Goal: Task Accomplishment & Management: Use online tool/utility

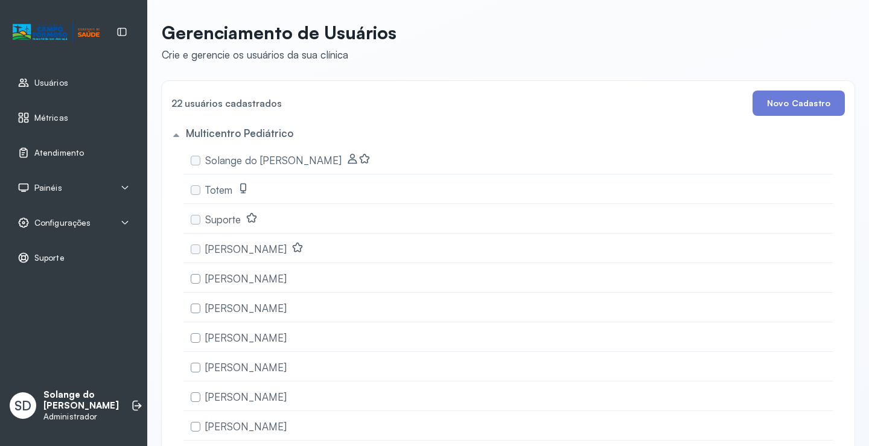
click at [49, 148] on span "Atendimento" at bounding box center [58, 153] width 49 height 10
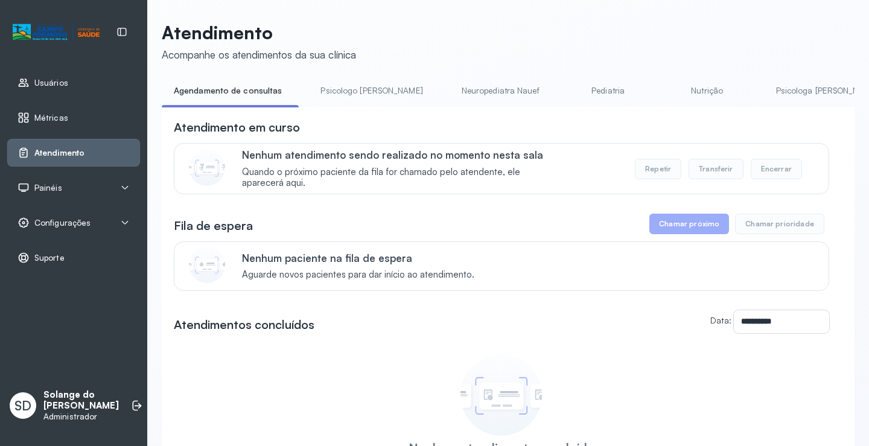
click at [764, 87] on link "Psicologa [PERSON_NAME]" at bounding box center [827, 91] width 126 height 20
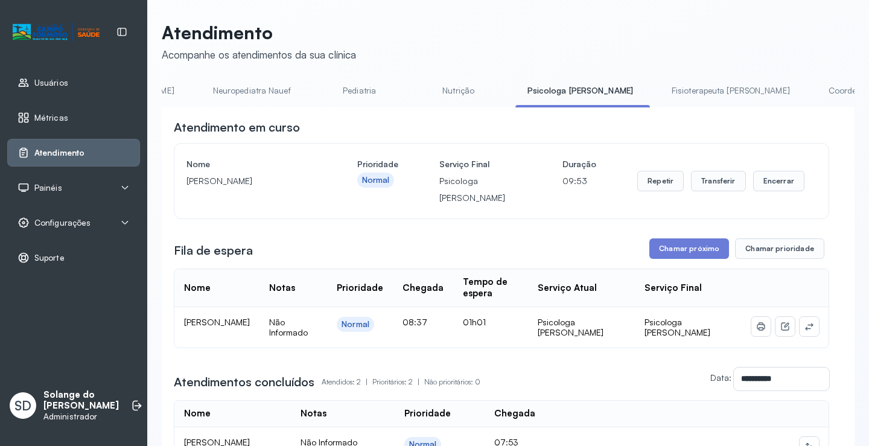
scroll to position [0, 265]
click at [795, 89] on link "Coordenadora Solange" at bounding box center [851, 91] width 112 height 20
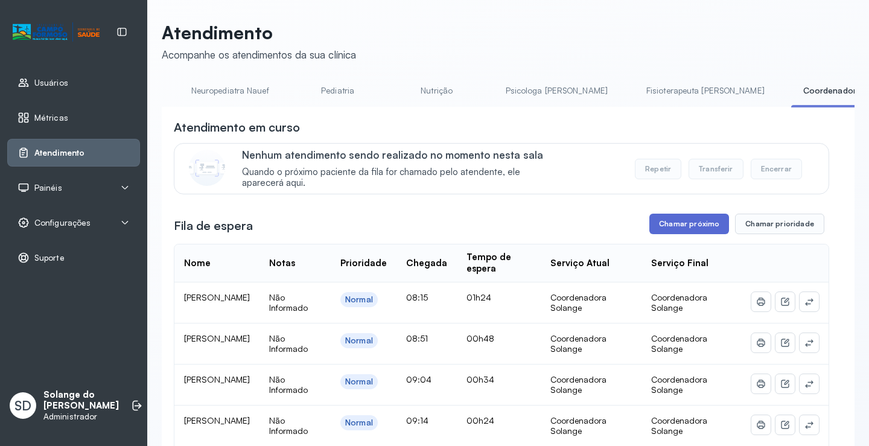
click at [691, 232] on button "Chamar próximo" at bounding box center [689, 224] width 80 height 21
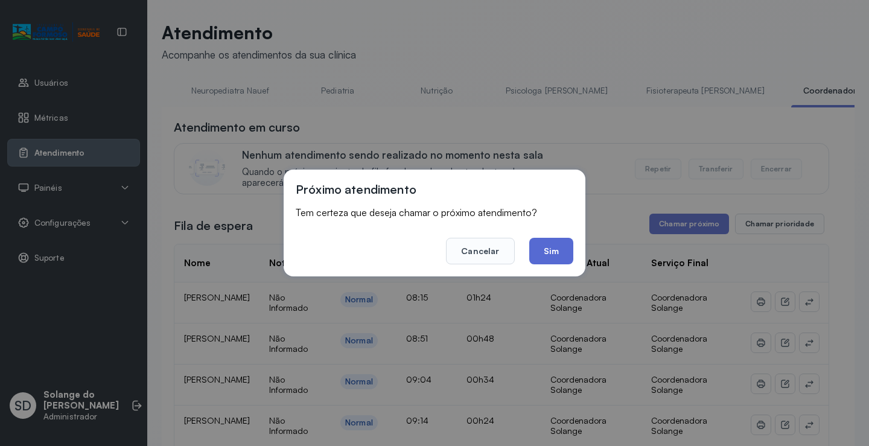
click at [559, 257] on button "Sim" at bounding box center [551, 251] width 44 height 27
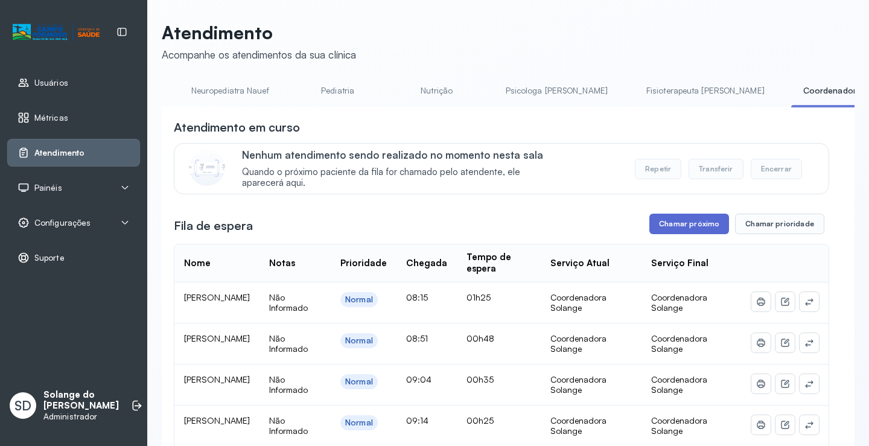
click at [681, 231] on button "Chamar próximo" at bounding box center [689, 224] width 80 height 21
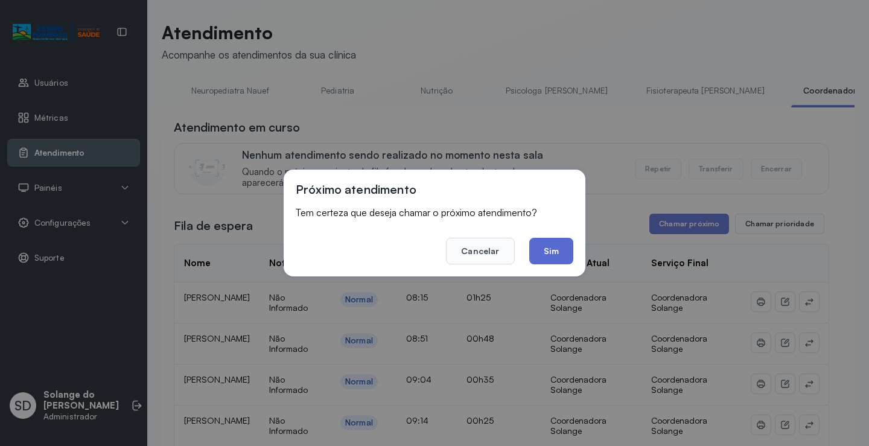
click at [550, 254] on button "Sim" at bounding box center [551, 251] width 44 height 27
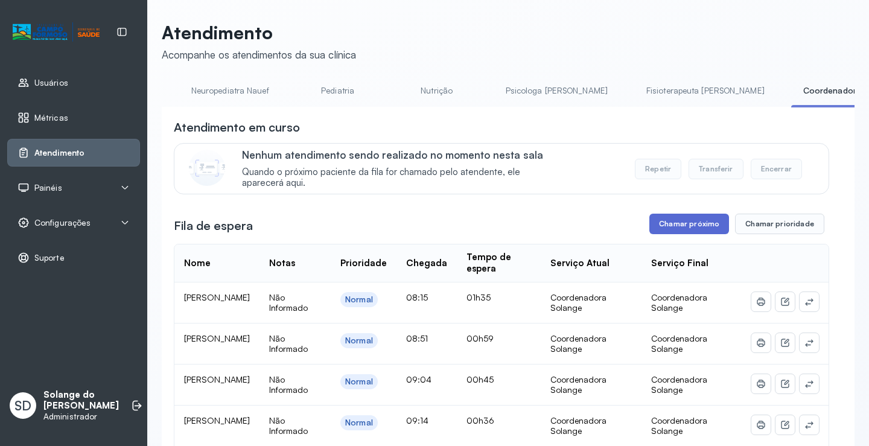
click at [666, 227] on button "Chamar próximo" at bounding box center [689, 224] width 80 height 21
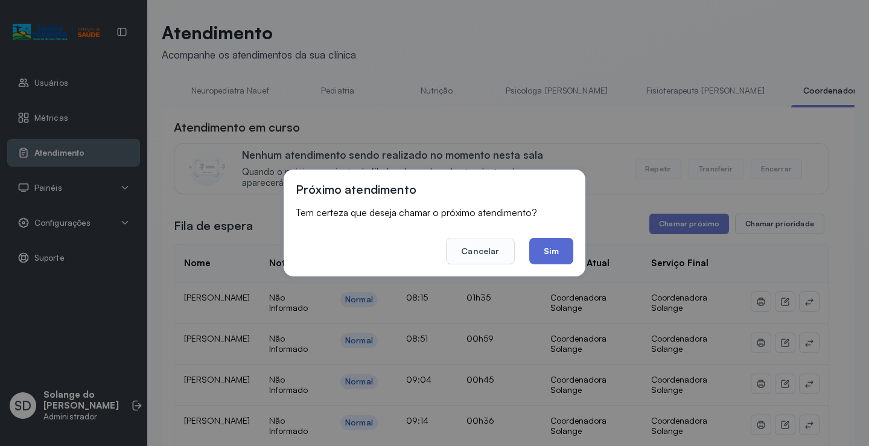
click at [538, 256] on button "Sim" at bounding box center [551, 251] width 44 height 27
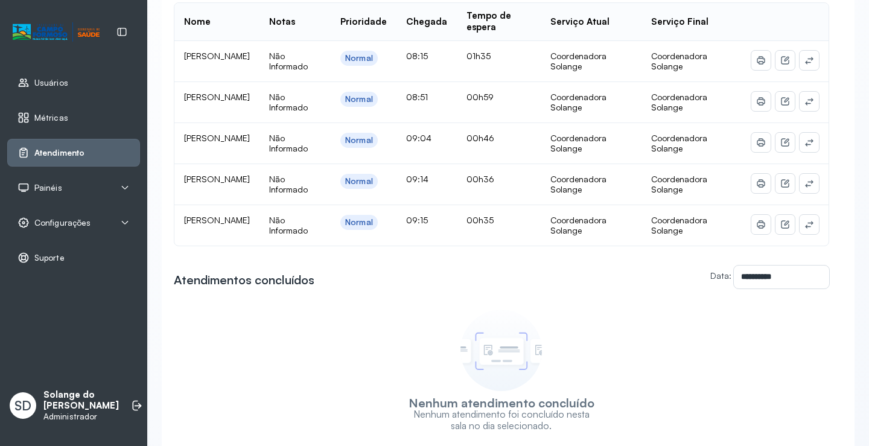
scroll to position [0, 0]
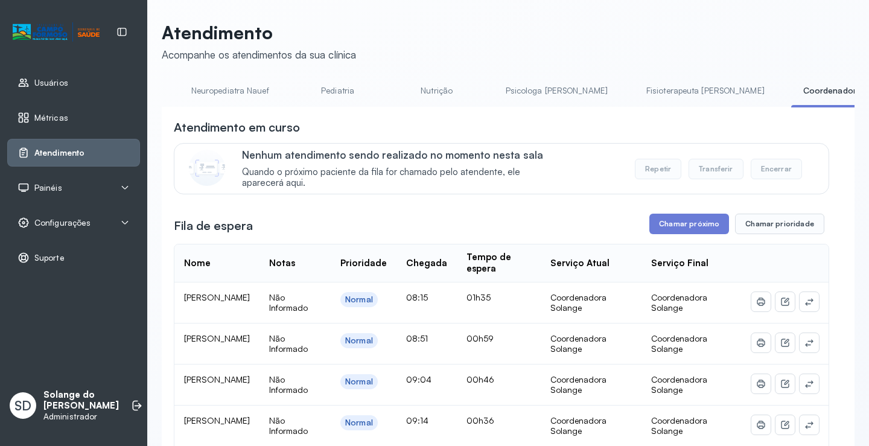
click at [658, 169] on button "Repetir" at bounding box center [658, 169] width 46 height 21
click at [662, 227] on button "Chamar próximo" at bounding box center [689, 224] width 80 height 21
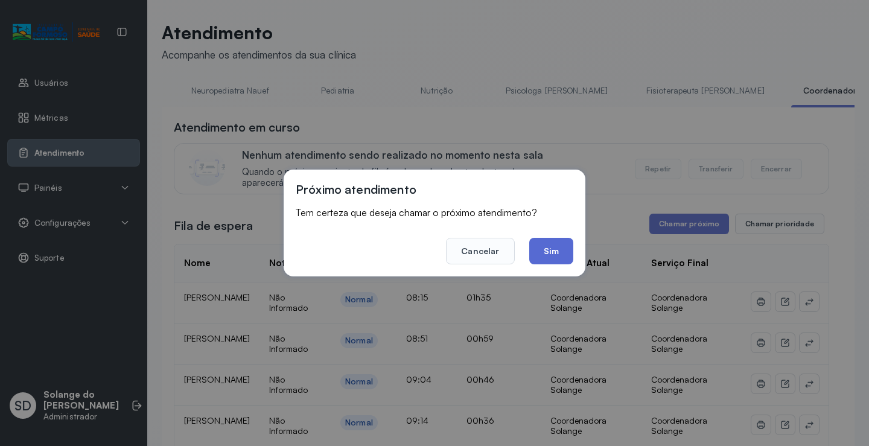
click at [561, 256] on button "Sim" at bounding box center [551, 251] width 44 height 27
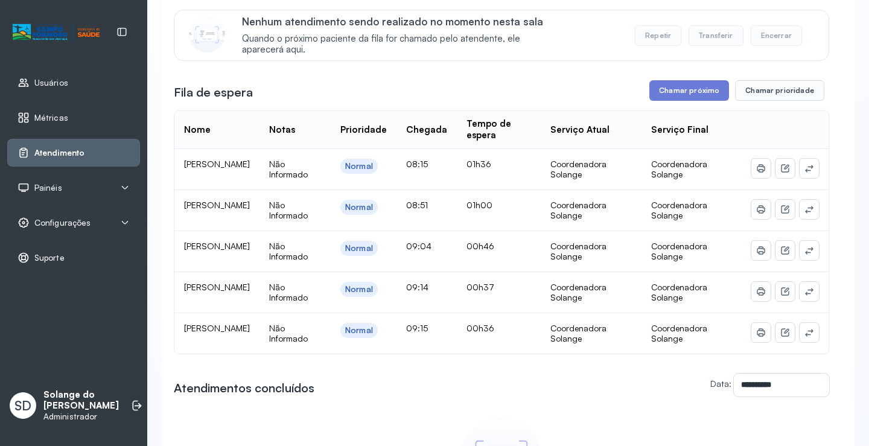
scroll to position [181, 0]
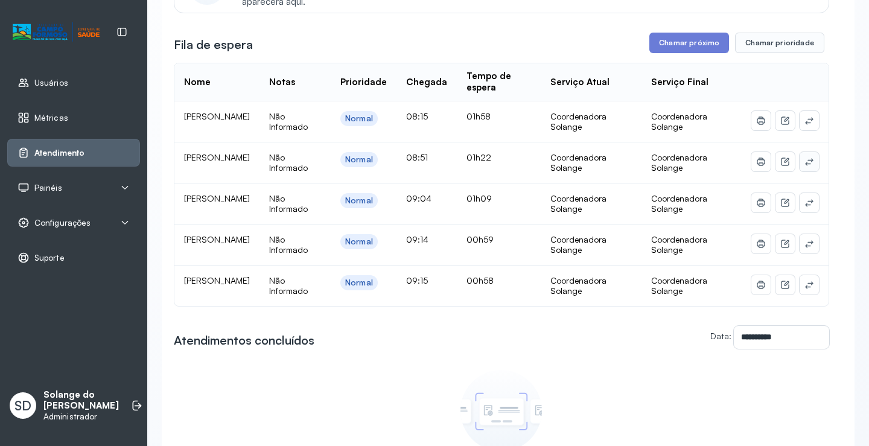
click at [804, 167] on icon at bounding box center [809, 162] width 10 height 10
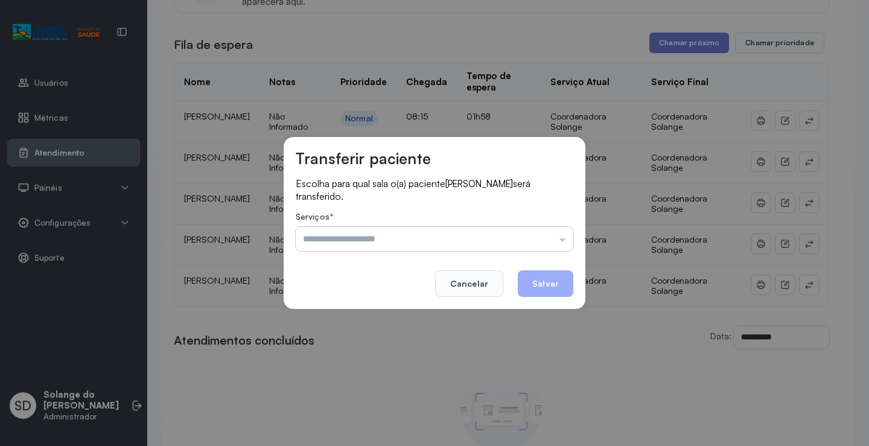
click at [509, 235] on input "text" at bounding box center [435, 239] width 278 height 24
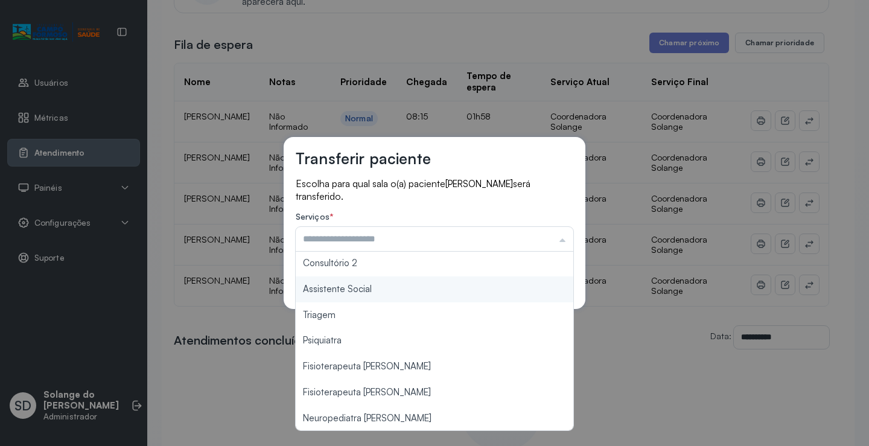
scroll to position [182, 0]
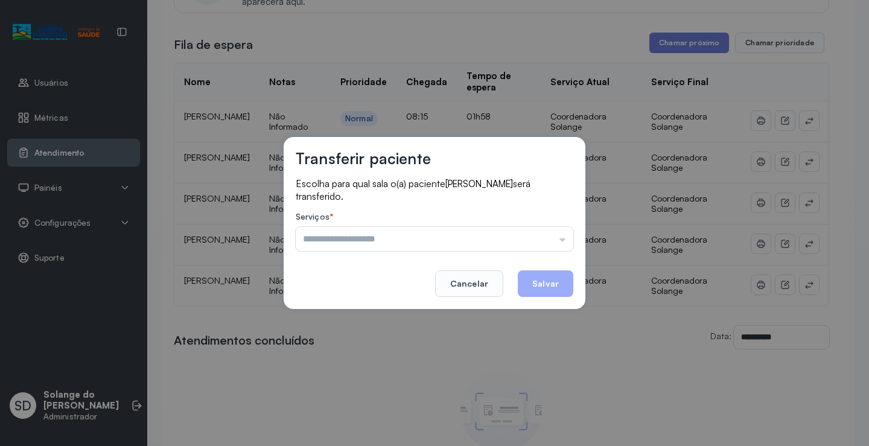
click at [637, 407] on div "Transferir paciente Escolha para qual sala o(a) paciente [PERSON_NAME] será tra…" at bounding box center [434, 223] width 869 height 446
click at [476, 284] on button "Cancelar" at bounding box center [469, 283] width 68 height 27
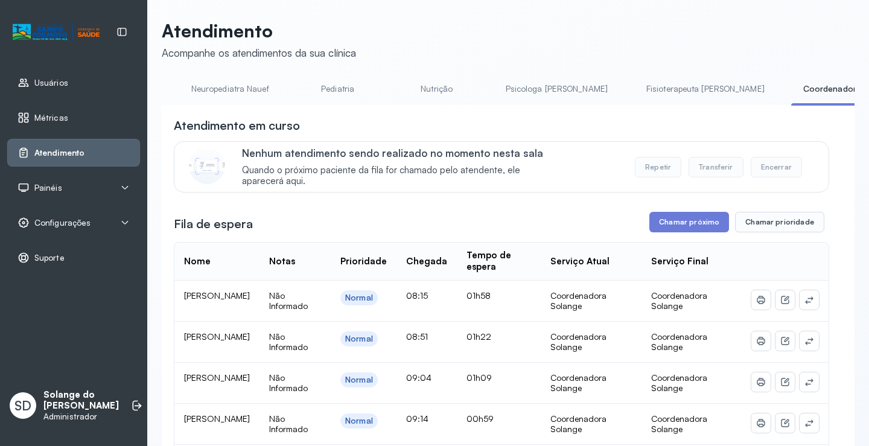
scroll to position [0, 0]
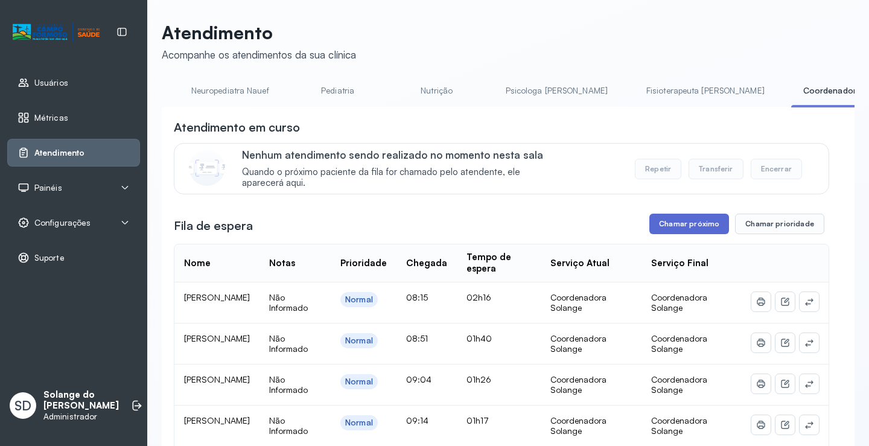
click at [670, 225] on button "Chamar próximo" at bounding box center [689, 224] width 80 height 21
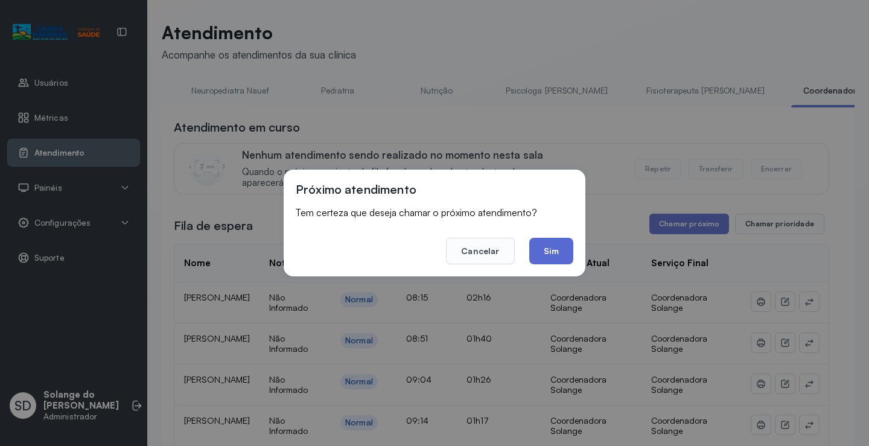
click at [546, 248] on button "Sim" at bounding box center [551, 251] width 44 height 27
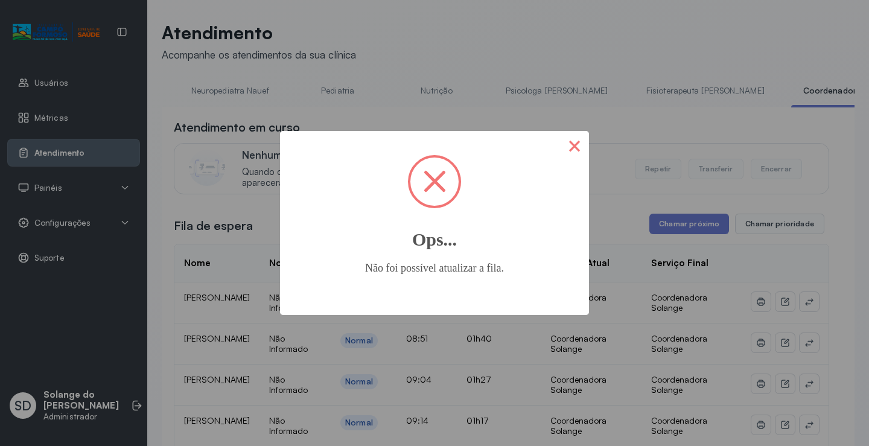
click at [571, 150] on button "×" at bounding box center [574, 145] width 29 height 29
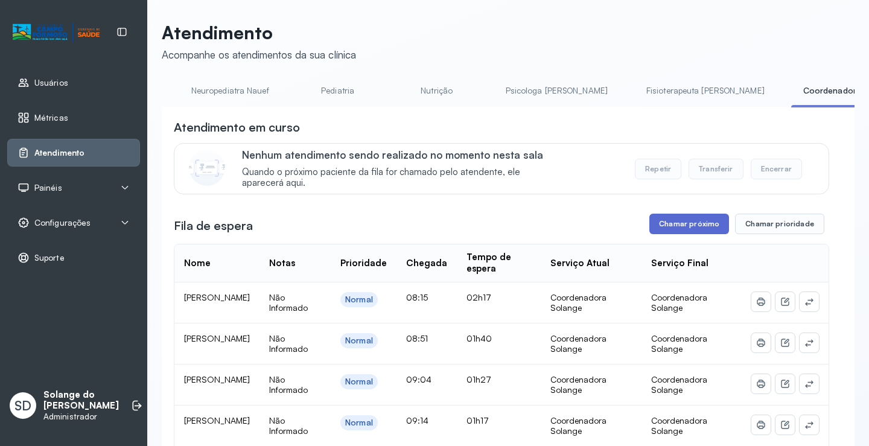
click at [664, 228] on button "Chamar próximo" at bounding box center [689, 224] width 80 height 21
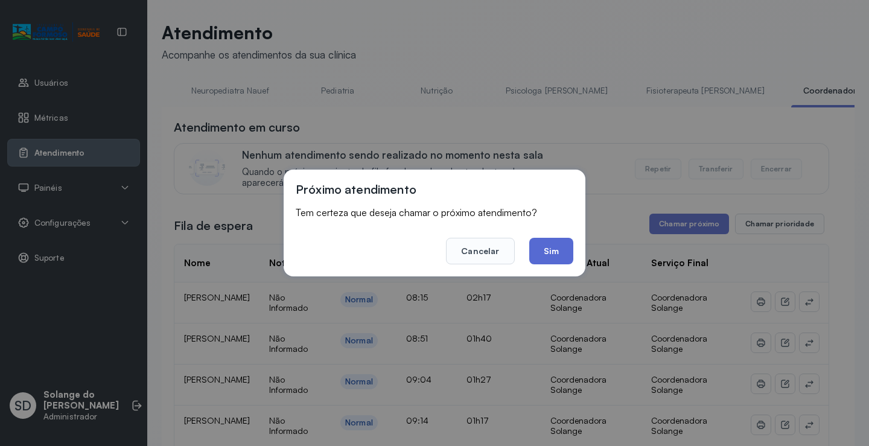
click at [548, 250] on button "Sim" at bounding box center [551, 251] width 44 height 27
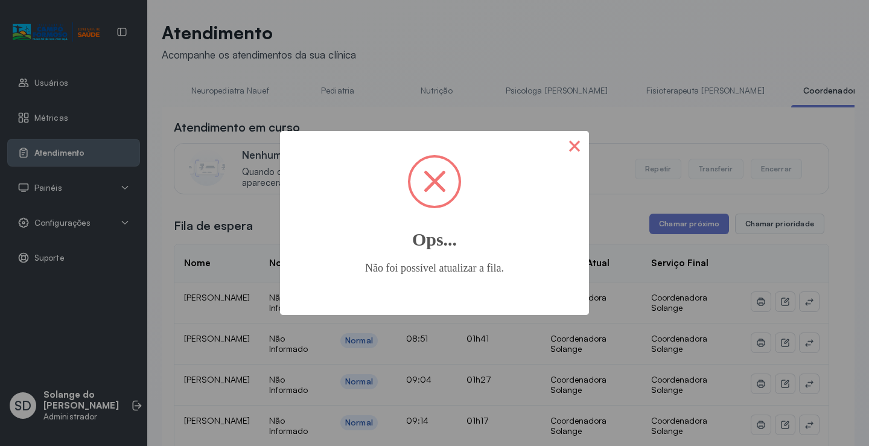
click at [580, 149] on button "×" at bounding box center [574, 145] width 29 height 29
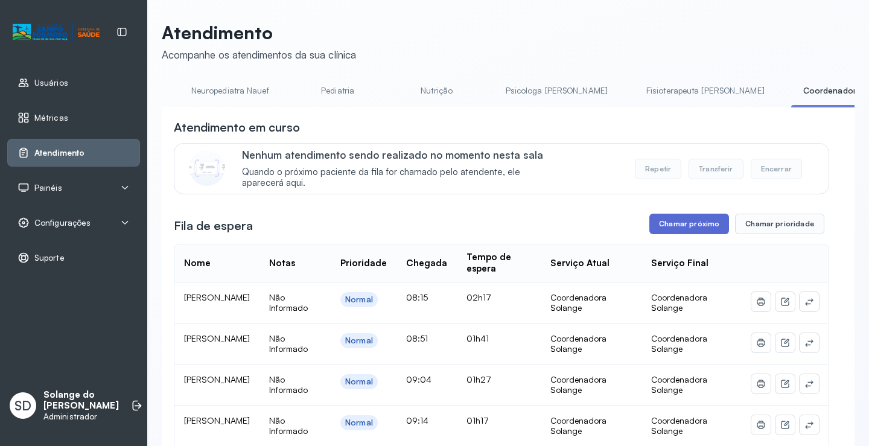
click at [655, 220] on button "Chamar próximo" at bounding box center [689, 224] width 80 height 21
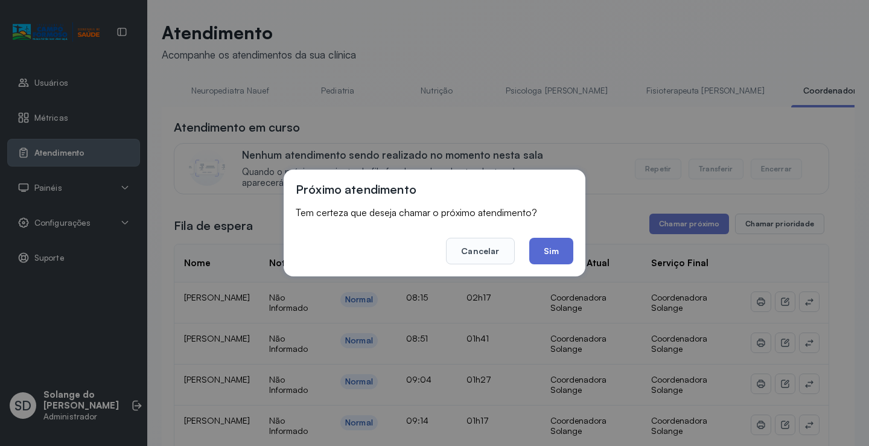
click at [553, 249] on button "Sim" at bounding box center [551, 251] width 44 height 27
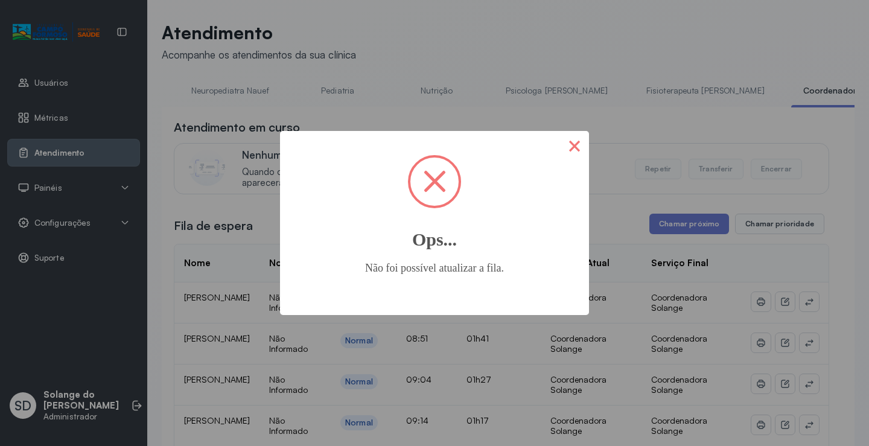
click at [584, 149] on button "×" at bounding box center [574, 145] width 29 height 29
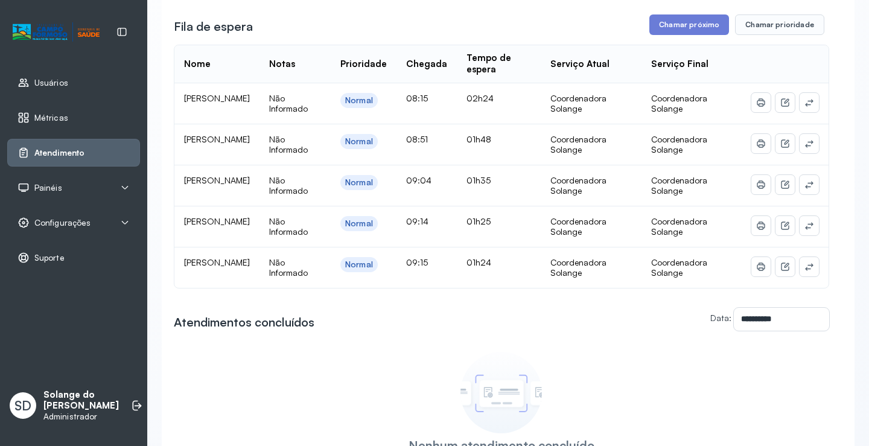
scroll to position [241, 0]
